Goal: Task Accomplishment & Management: Complete application form

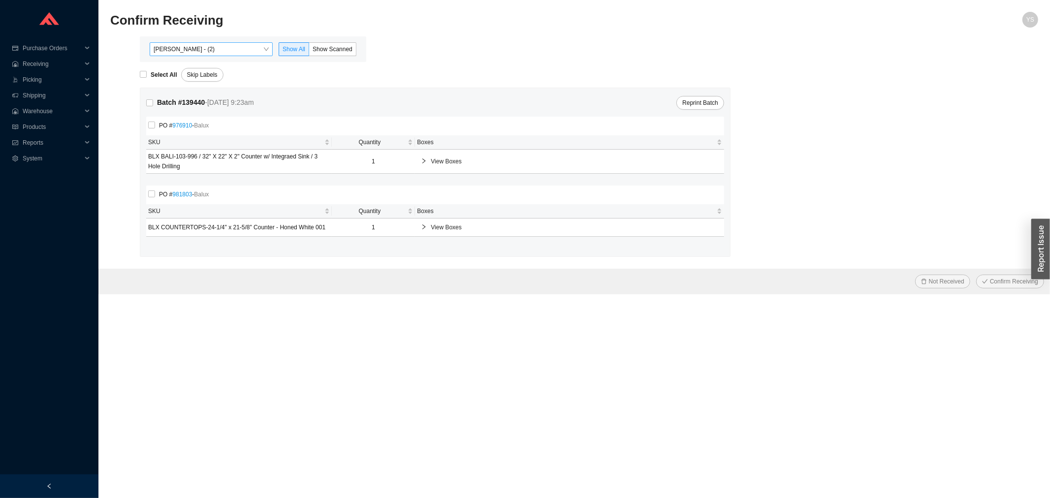
click at [185, 52] on span "[PERSON_NAME] - (2)" at bounding box center [211, 49] width 115 height 13
click at [210, 82] on div "[PERSON_NAME] - (2)" at bounding box center [212, 80] width 115 height 9
click at [326, 46] on span "Show Scanned" at bounding box center [333, 49] width 40 height 7
click at [309, 51] on input "Show Scanned" at bounding box center [309, 51] width 0 height 0
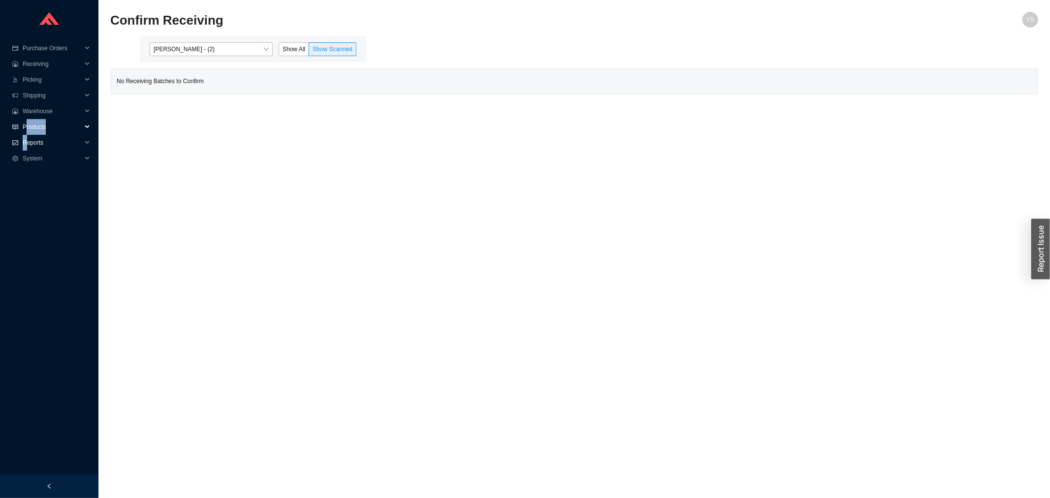
drag, startPoint x: 25, startPoint y: 133, endPoint x: 28, endPoint y: 140, distance: 8.0
click at [26, 135] on ul "Purchase Orders .warehouse_svg__a{fill:none;stroke:currentColor;stroke-linecap:…" at bounding box center [49, 115] width 98 height 150
click at [37, 146] on span "Reports" at bounding box center [52, 143] width 59 height 16
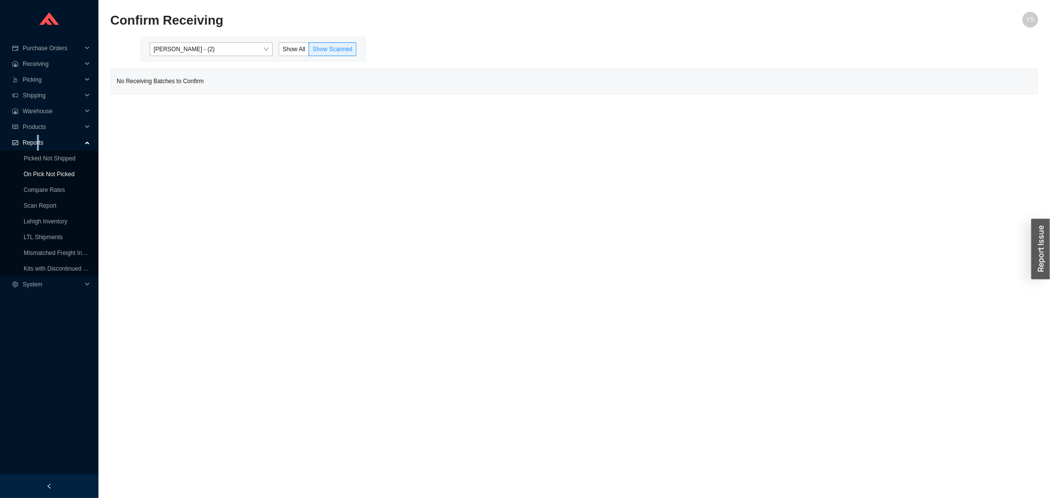
click at [47, 171] on link "On Pick Not Picked" at bounding box center [49, 174] width 51 height 7
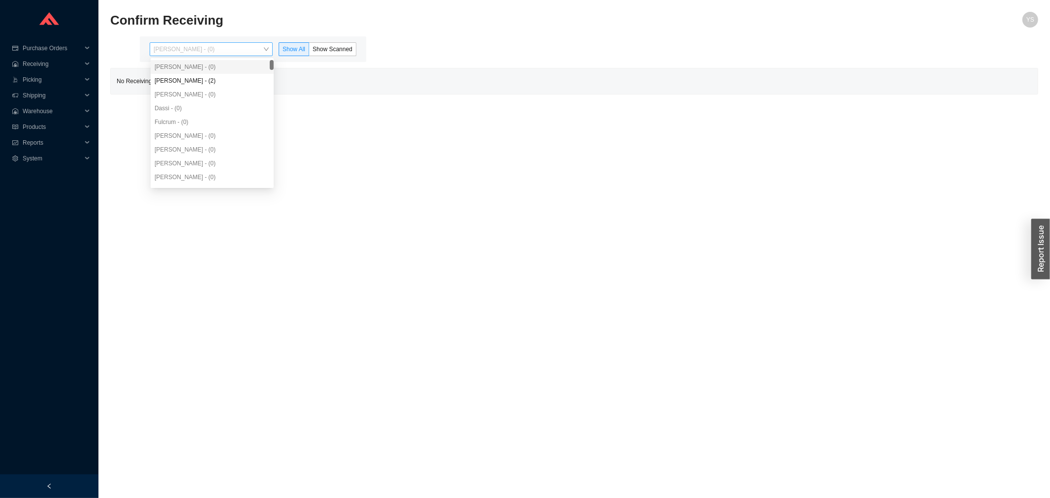
click at [215, 53] on span "Yossi Siff - (0)" at bounding box center [211, 49] width 115 height 13
click at [217, 81] on div "Angel Negron - (2)" at bounding box center [212, 80] width 115 height 9
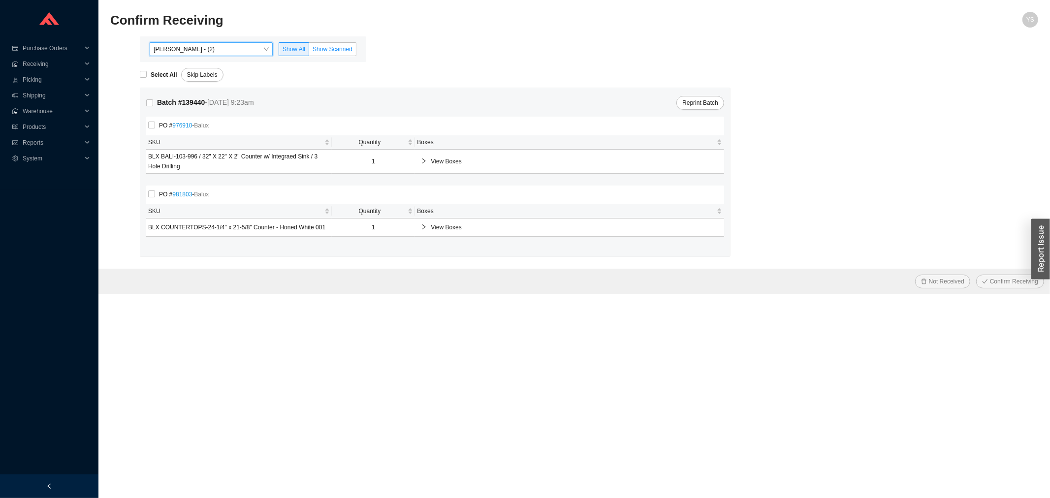
click at [335, 54] on label "Show Scanned" at bounding box center [332, 49] width 47 height 14
click at [309, 51] on input "Show Scanned" at bounding box center [309, 51] width 0 height 0
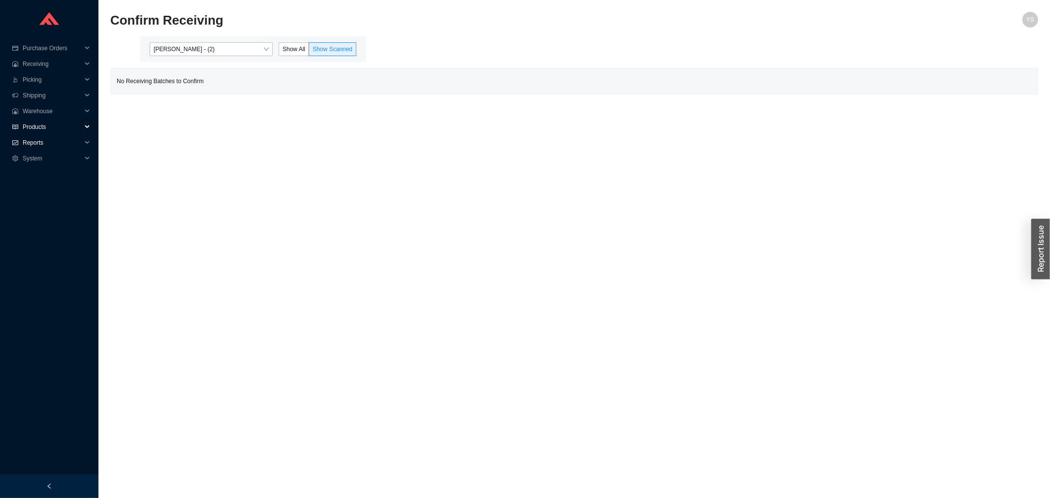
click at [28, 135] on span "Reports" at bounding box center [52, 143] width 59 height 16
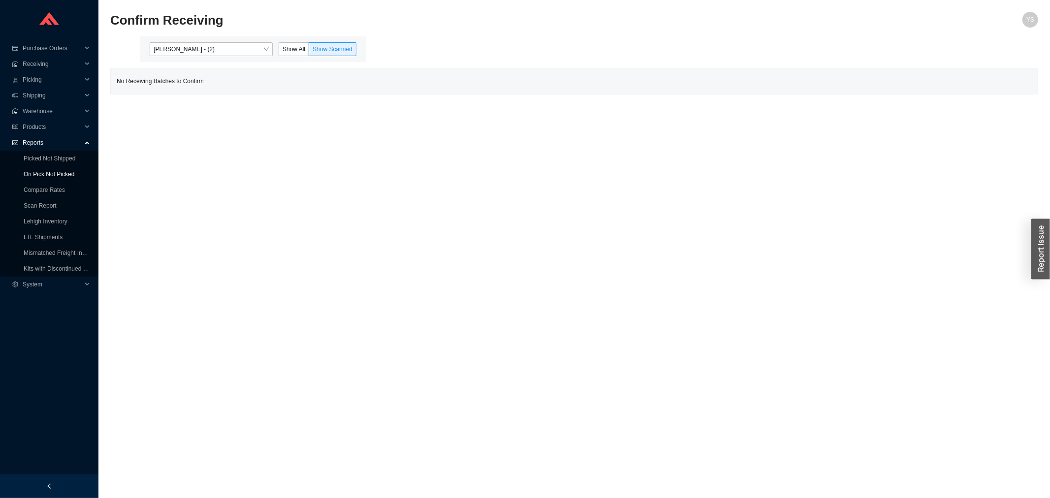
click at [36, 173] on link "On Pick Not Picked" at bounding box center [49, 174] width 51 height 7
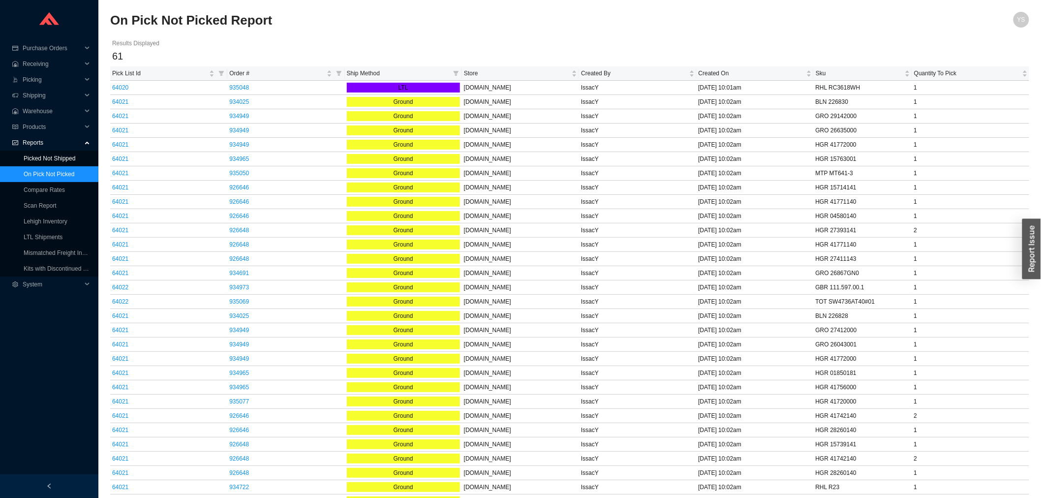
click at [37, 156] on link "Picked Not Shipped" at bounding box center [50, 158] width 52 height 7
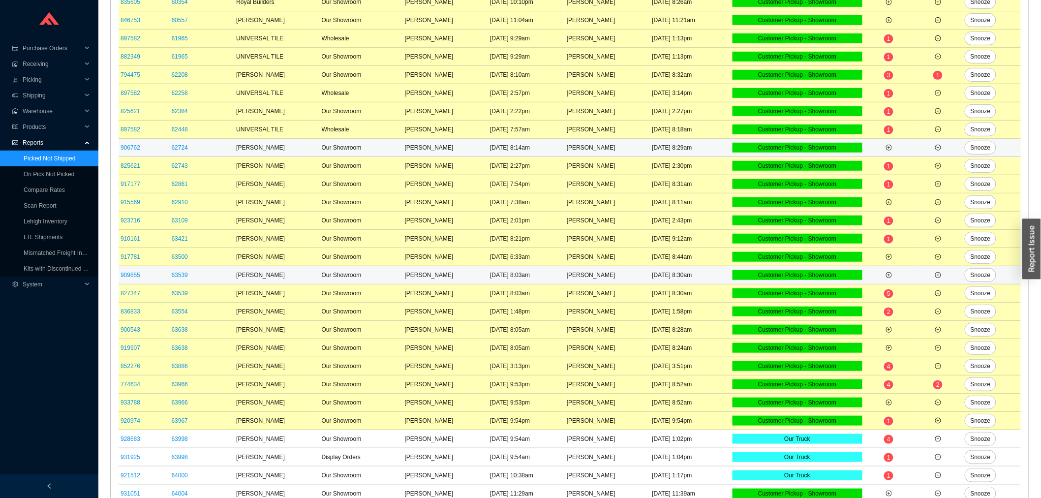
scroll to position [275, 0]
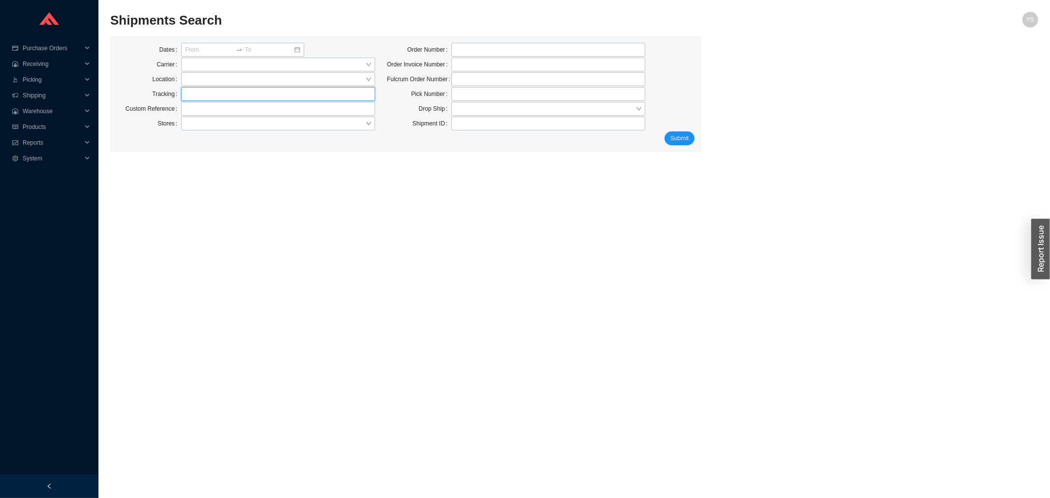
click at [235, 97] on input "text" at bounding box center [278, 94] width 194 height 14
paste input "24653124"
type input "24653124"
click button "Submit" at bounding box center [679, 138] width 30 height 14
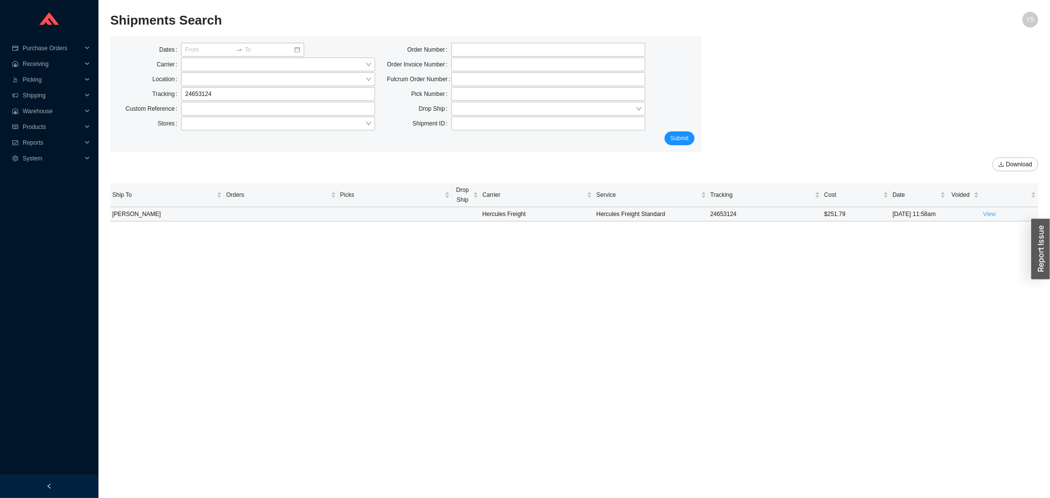
click at [991, 216] on link "View" at bounding box center [989, 214] width 13 height 7
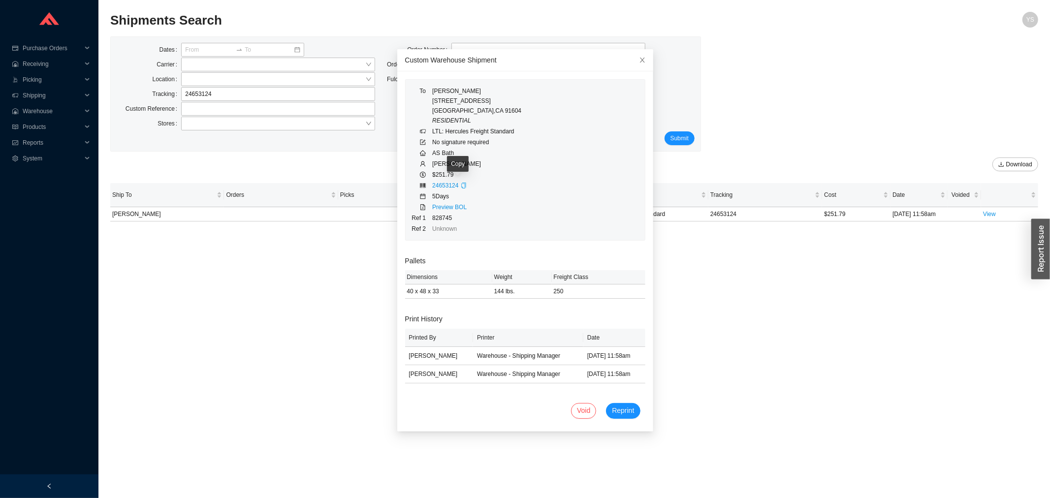
click at [461, 185] on icon "copy" at bounding box center [464, 186] width 6 height 6
drag, startPoint x: 450, startPoint y: 218, endPoint x: 421, endPoint y: 219, distance: 29.1
click at [421, 219] on tr "Ref 1 828745" at bounding box center [466, 218] width 111 height 11
copy tr "828745"
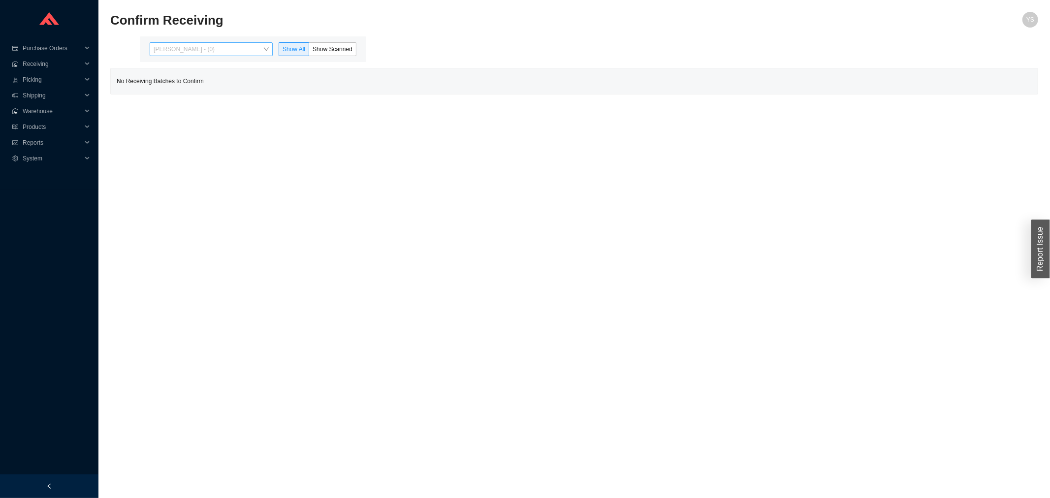
drag, startPoint x: 158, startPoint y: 51, endPoint x: 173, endPoint y: 83, distance: 34.8
click at [159, 51] on span "[PERSON_NAME] - (0)" at bounding box center [211, 49] width 115 height 13
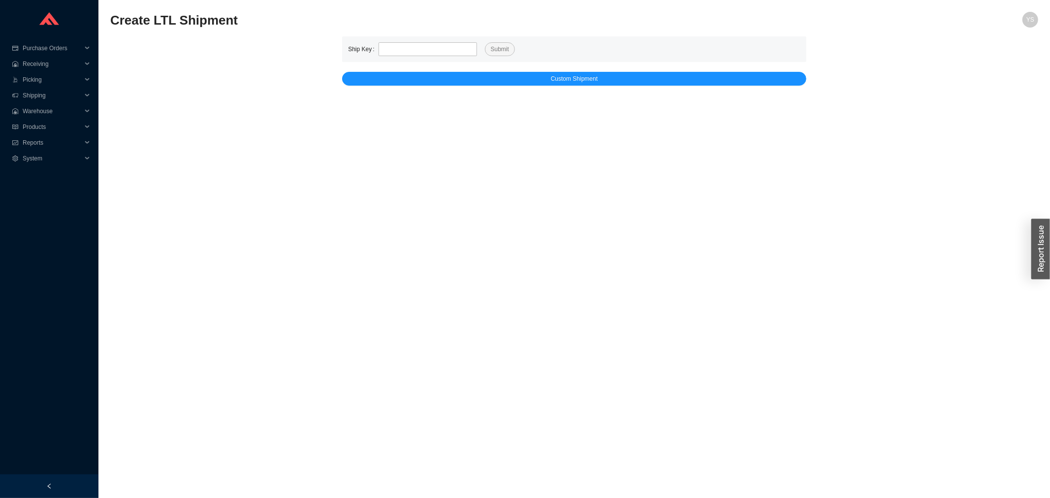
click at [464, 90] on main "Create LTL Shipment YS Ship Key Submit Custom Shipment" at bounding box center [574, 255] width 928 height 486
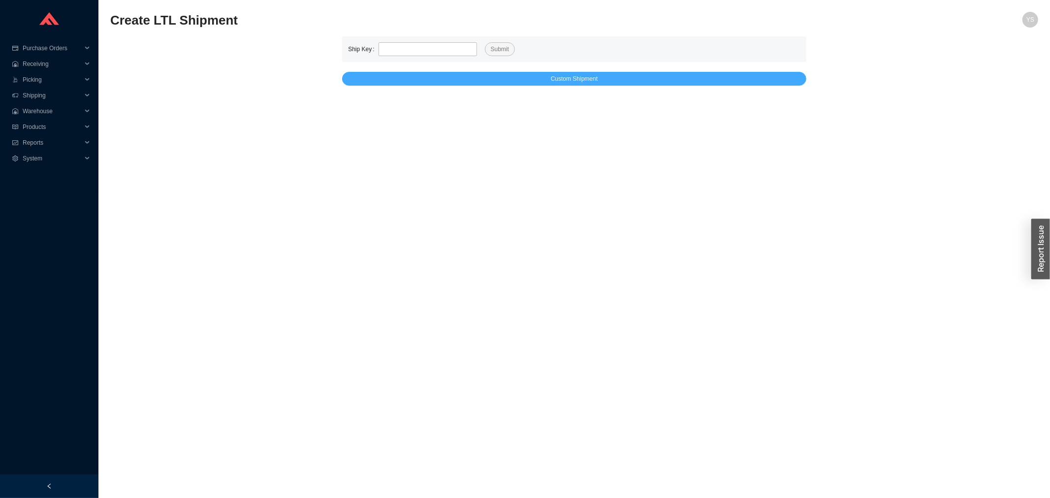
click at [463, 82] on button "Custom Shipment" at bounding box center [574, 79] width 464 height 14
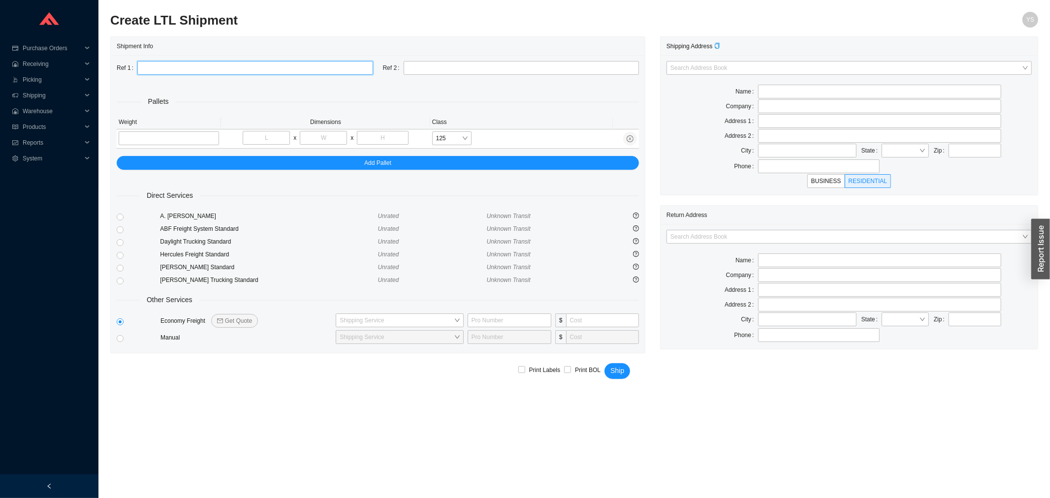
click at [242, 70] on input "text" at bounding box center [255, 68] width 236 height 14
type input "mbd 8/20"
click at [702, 235] on input "search" at bounding box center [845, 236] width 351 height 13
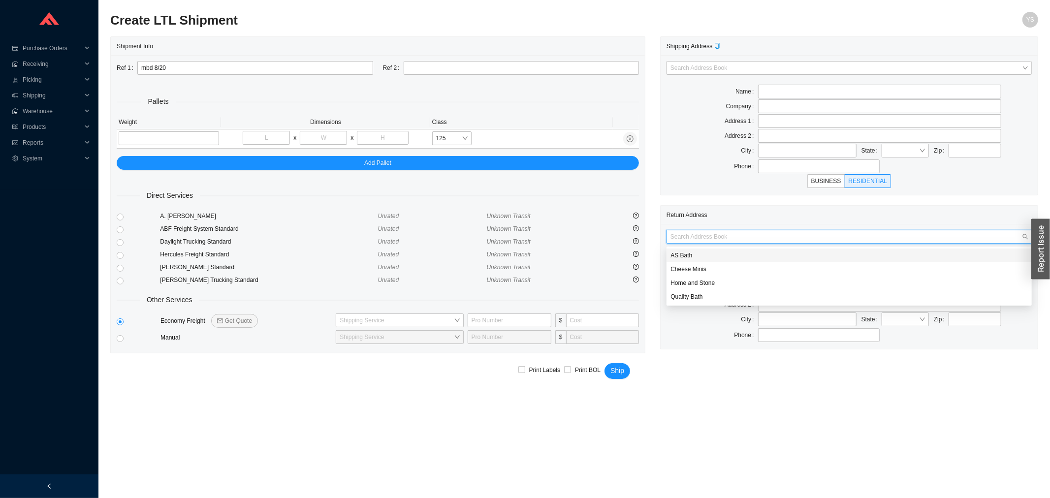
click at [694, 256] on div "AS Bath" at bounding box center [848, 255] width 357 height 9
type input "AS Bath"
type input "[STREET_ADDRESS]"
type input "Edison"
type input "08820"
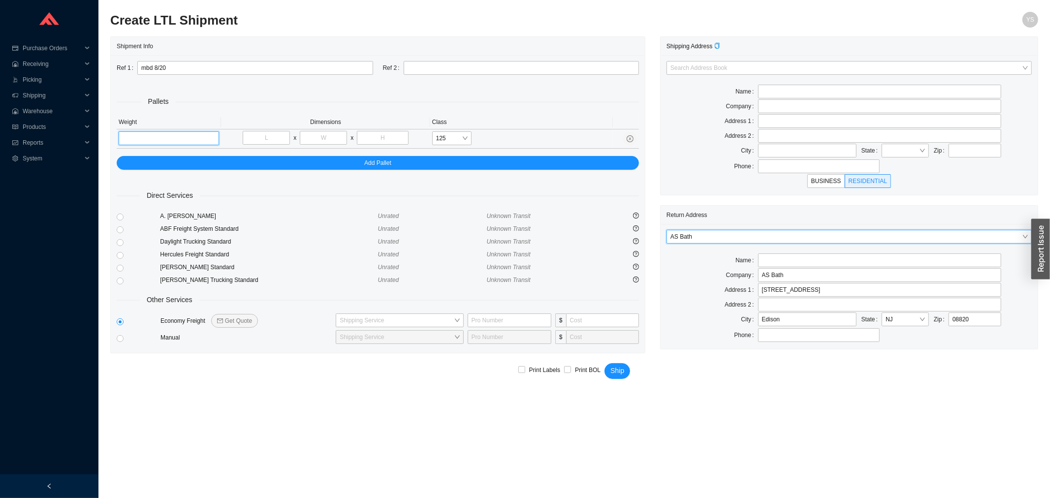
click at [157, 140] on input "tel" at bounding box center [169, 138] width 100 height 14
type input "819"
type input "49"
type input "45"
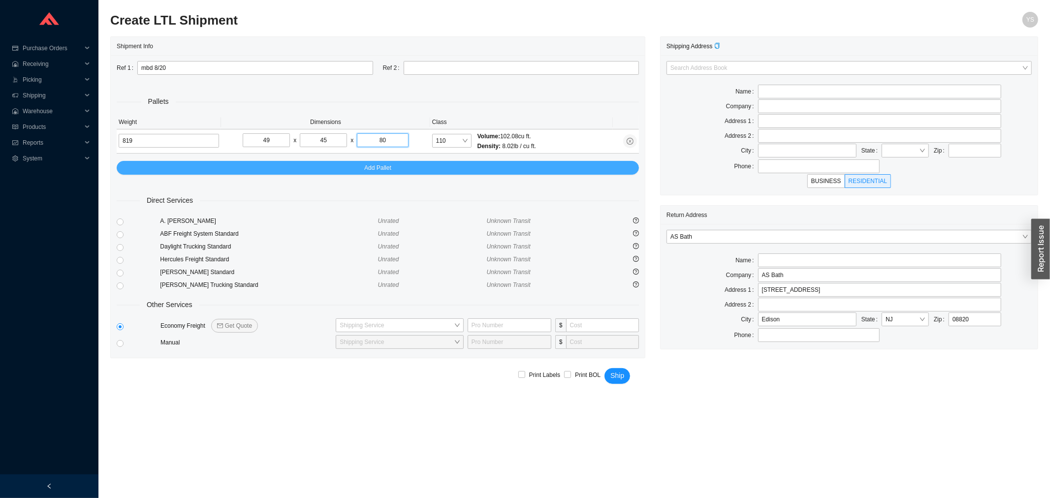
type input "80"
click at [154, 172] on button "Add Pallet" at bounding box center [378, 168] width 522 height 14
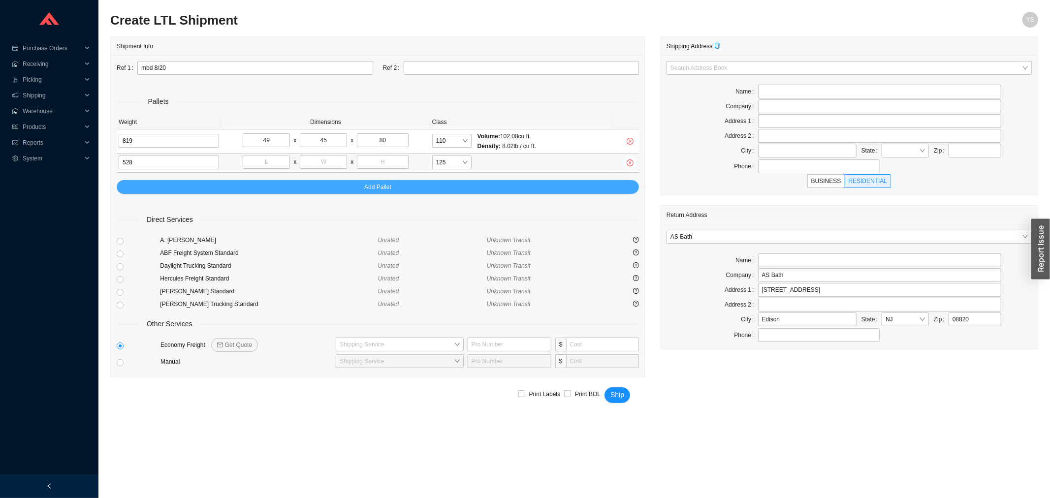
type input "528"
type input "48"
type input "43"
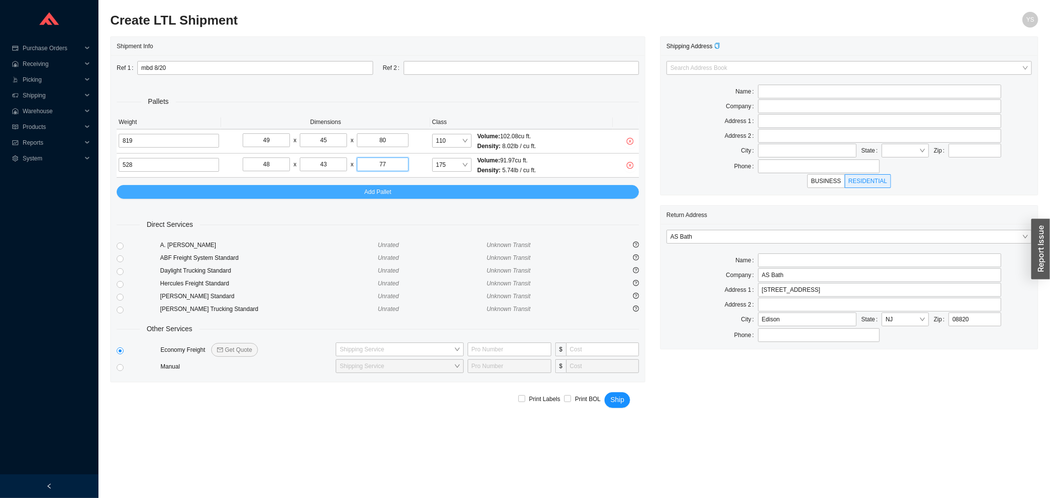
type input "77"
click at [161, 189] on button "Add Pallet" at bounding box center [378, 192] width 522 height 14
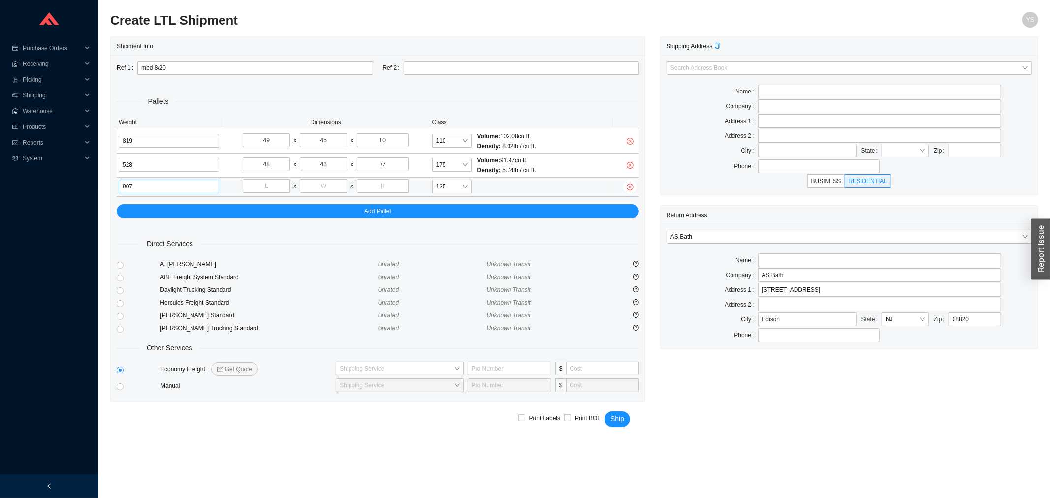
type input "907"
type input "50"
type input "41"
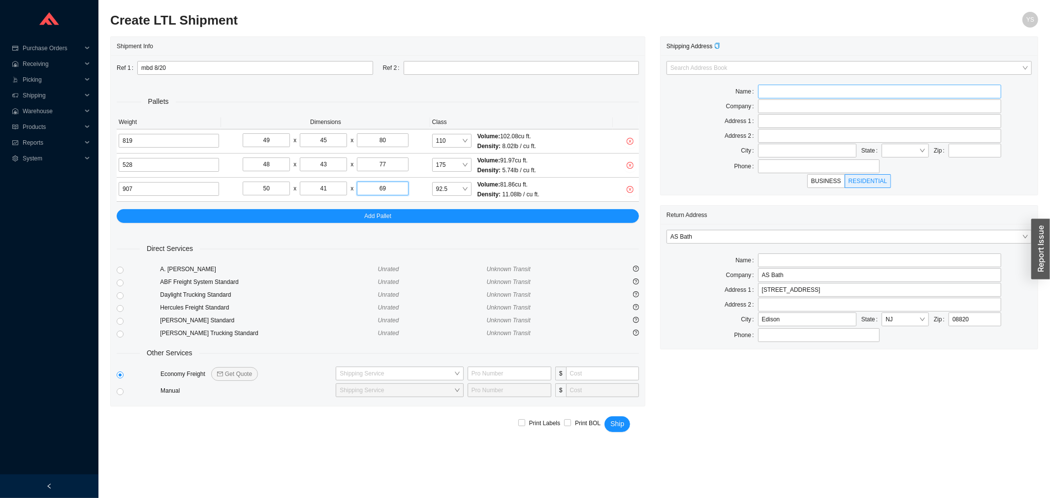
type input "69"
click at [778, 95] on input "text" at bounding box center [880, 92] width 244 height 14
type input "[PERSON_NAME]"
click at [783, 165] on input "text" at bounding box center [819, 166] width 122 height 14
type input "9174172104"
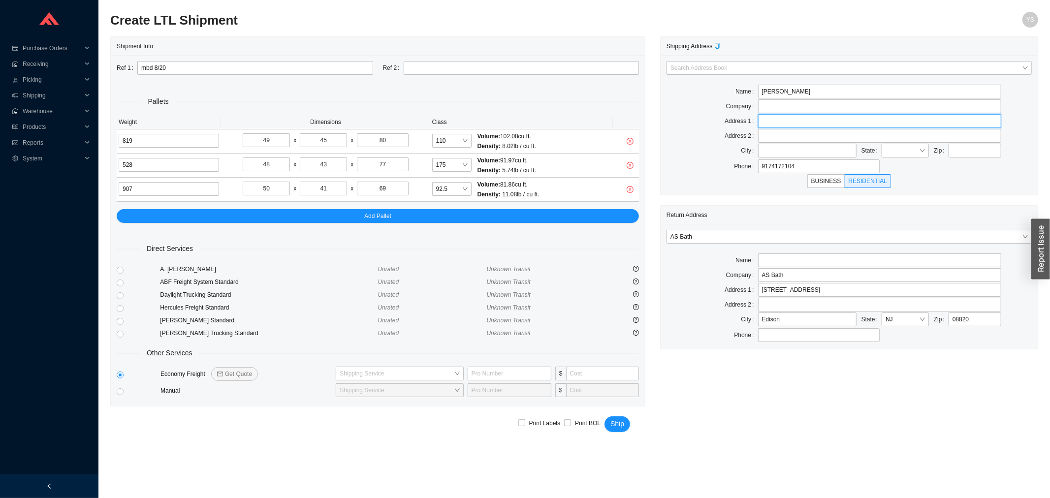
click at [761, 119] on input "text" at bounding box center [880, 121] width 244 height 14
click at [761, 119] on input "[STREET_ADDRESS]" at bounding box center [880, 121] width 244 height 14
click at [806, 125] on input "[STREET_ADDRESS]" at bounding box center [880, 121] width 244 height 14
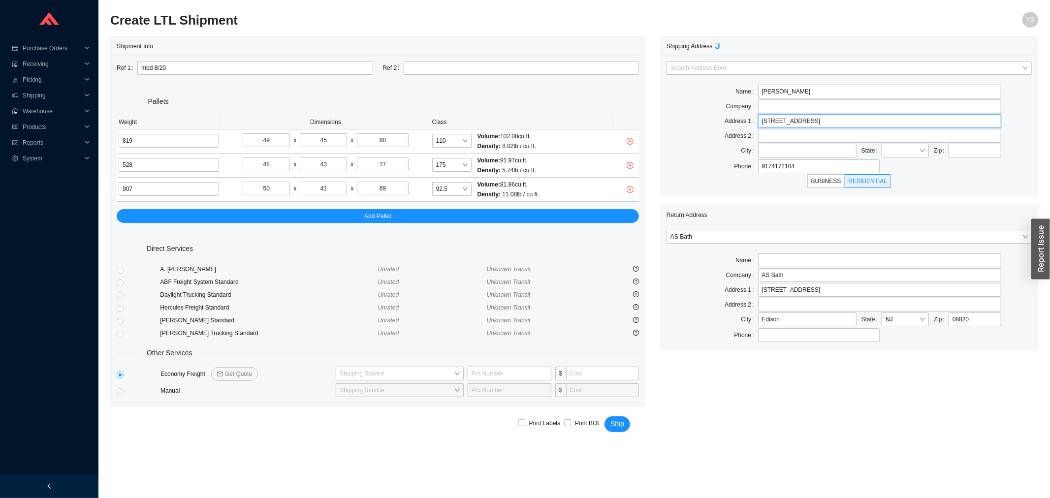
click at [806, 125] on input "[STREET_ADDRESS]" at bounding box center [880, 121] width 244 height 14
paste input "Berkshire A,"
type input "4002 [GEOGRAPHIC_DATA] A"
click at [960, 153] on input "text" at bounding box center [974, 151] width 53 height 14
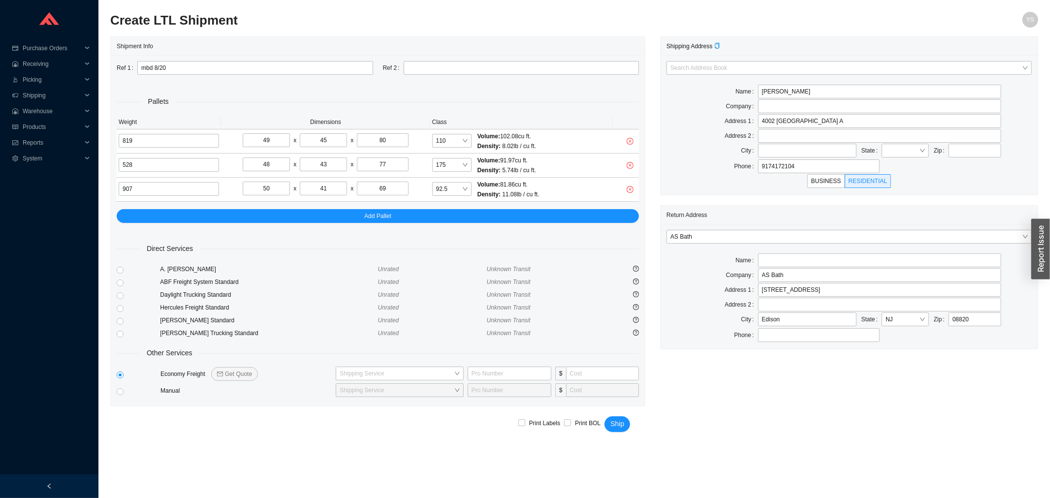
click at [759, 158] on div at bounding box center [806, 151] width 103 height 15
click at [771, 156] on input "text" at bounding box center [807, 151] width 98 height 14
click at [961, 157] on div "Zip" at bounding box center [967, 151] width 72 height 15
click at [961, 157] on input "text" at bounding box center [974, 151] width 53 height 14
paste input "33442"
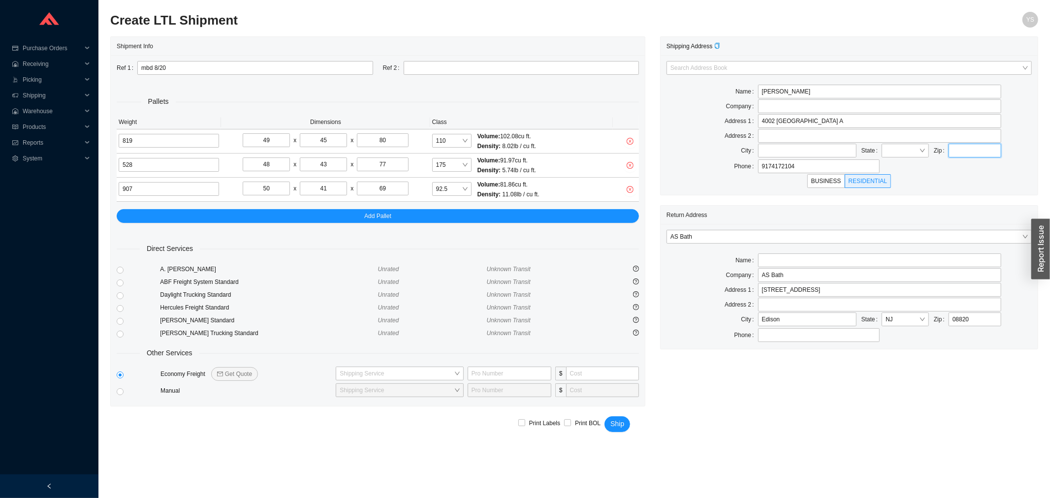
type input "33442"
type input "[GEOGRAPHIC_DATA]"
type input "33442"
click at [235, 376] on span "Get Quote" at bounding box center [238, 374] width 27 height 10
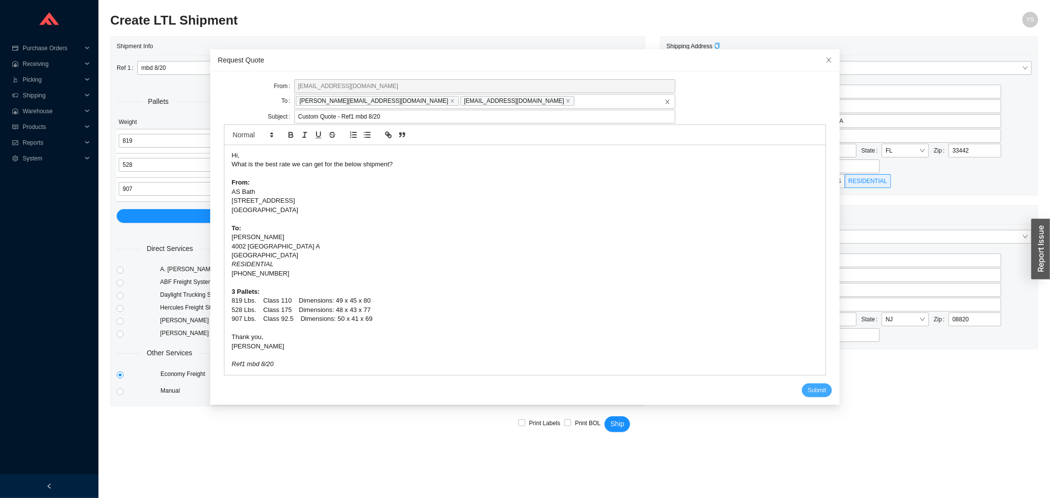
click at [808, 392] on span "Submit" at bounding box center [817, 390] width 18 height 10
